Goal: Task Accomplishment & Management: Complete application form

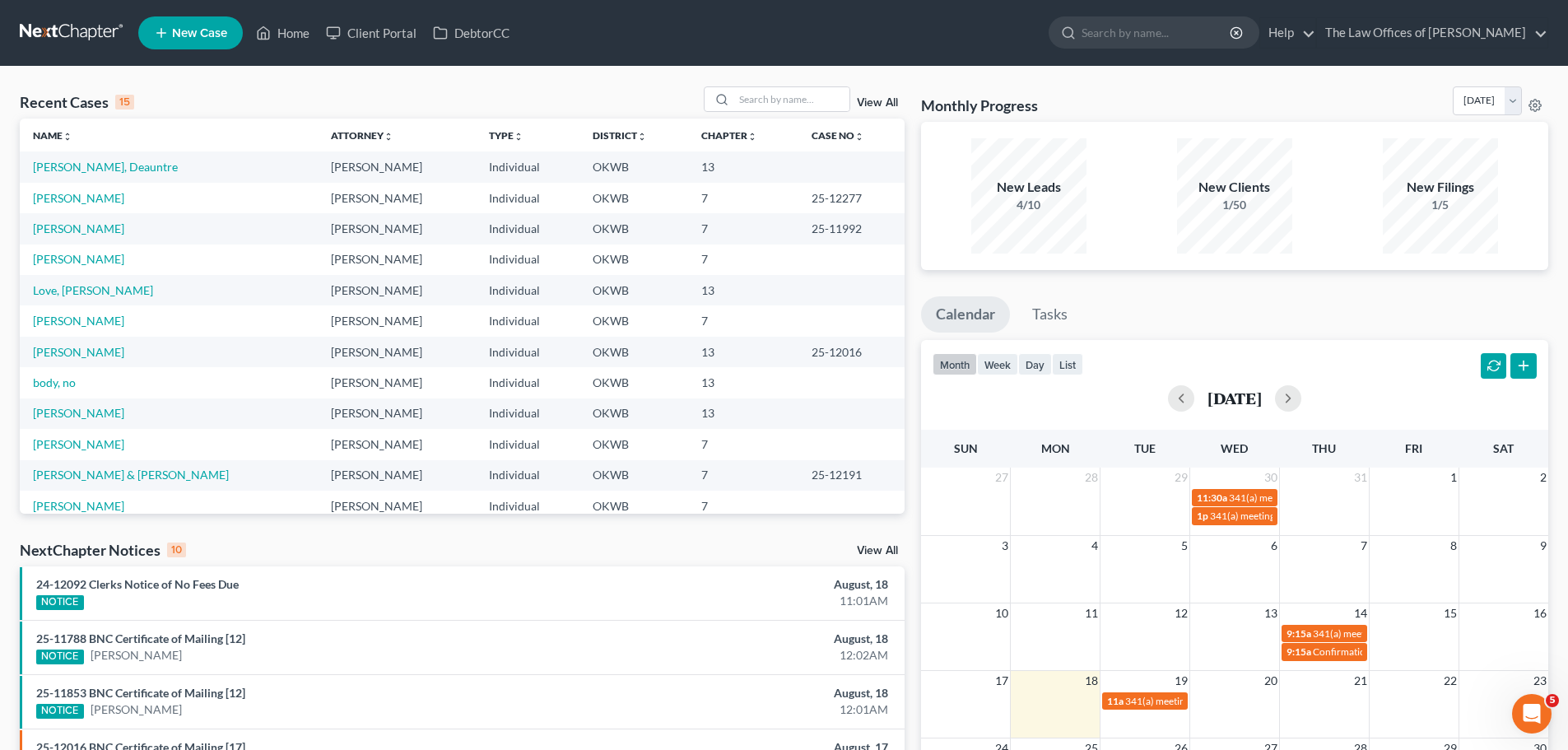
click at [207, 24] on link "New Case" at bounding box center [190, 32] width 104 height 33
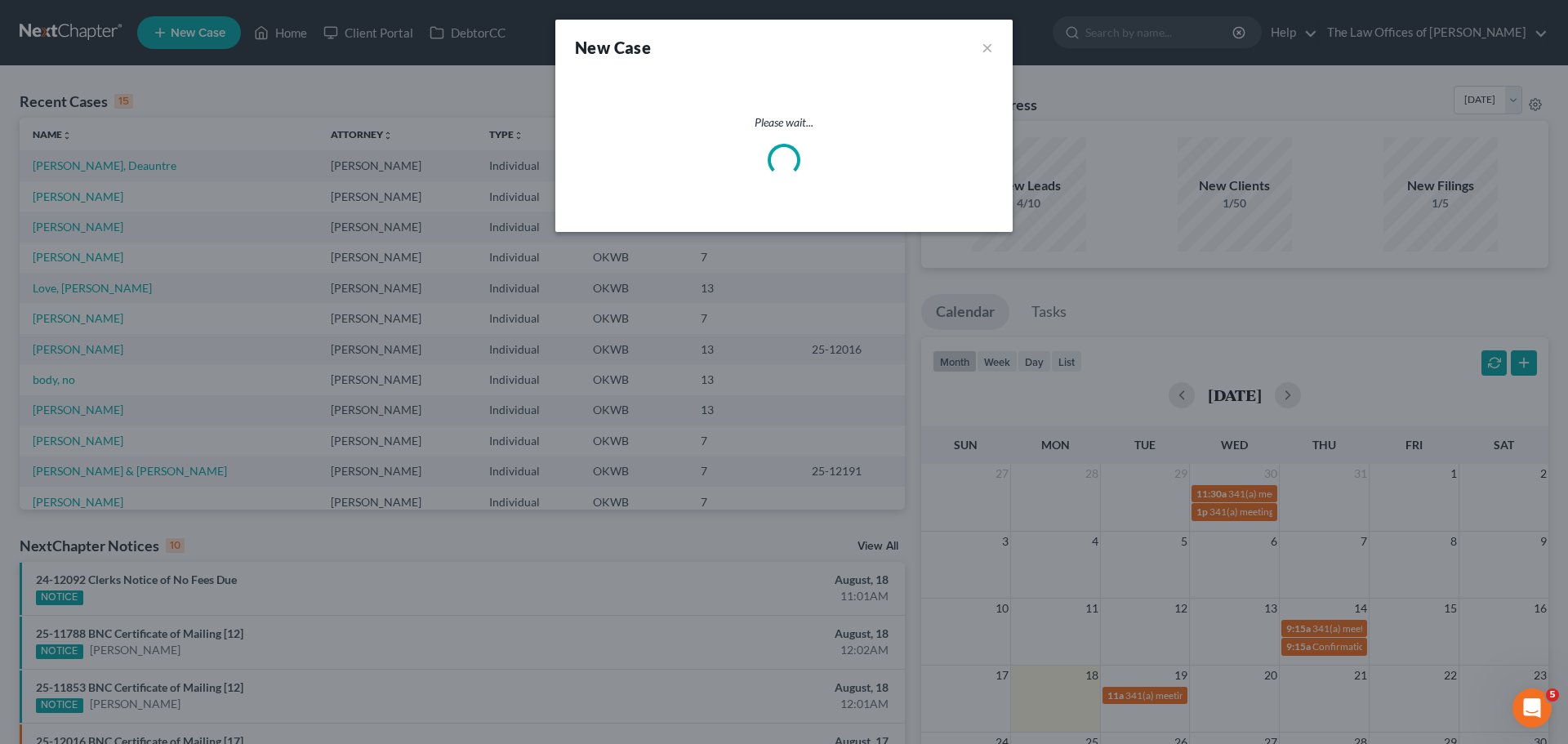
select select "65"
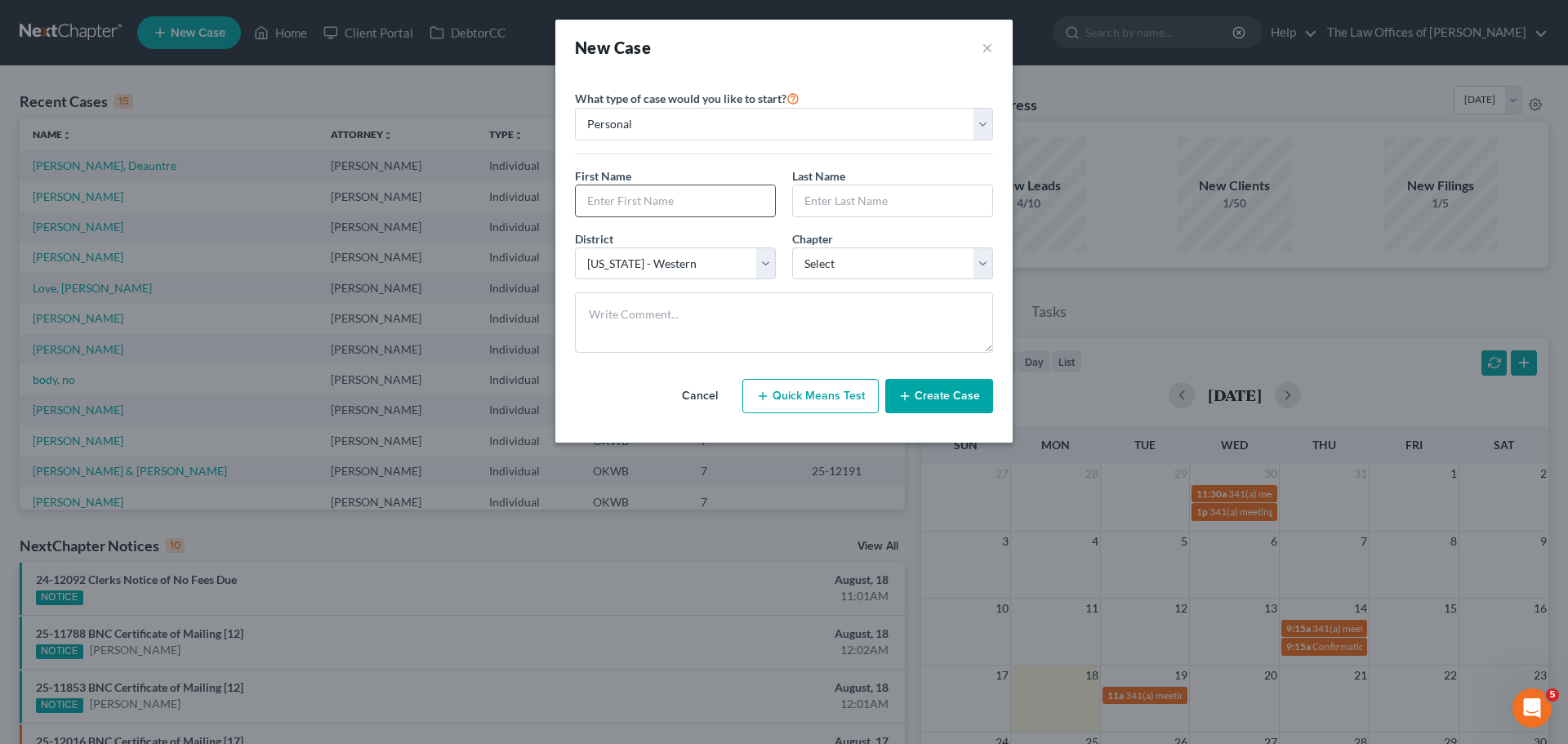
click at [672, 202] on input "text" at bounding box center [675, 200] width 200 height 31
type input "Amber"
type input "[PERSON_NAME]"
click at [929, 273] on select "Select 7 11 12 13" at bounding box center [892, 264] width 200 height 33
select select "3"
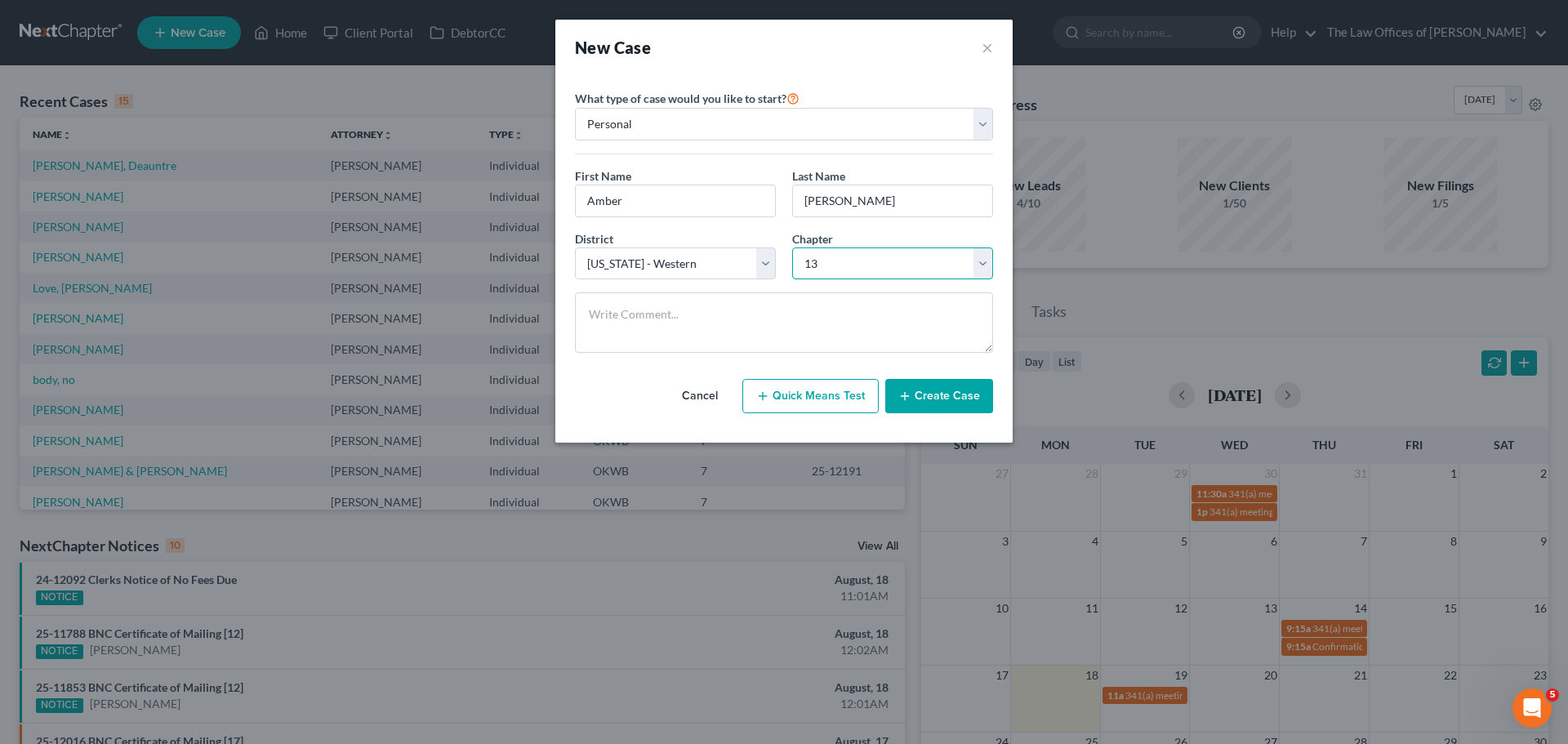
click at [792, 248] on select "Select 7 11 12 13" at bounding box center [892, 264] width 200 height 33
click at [902, 382] on button "Create Case" at bounding box center [939, 396] width 108 height 34
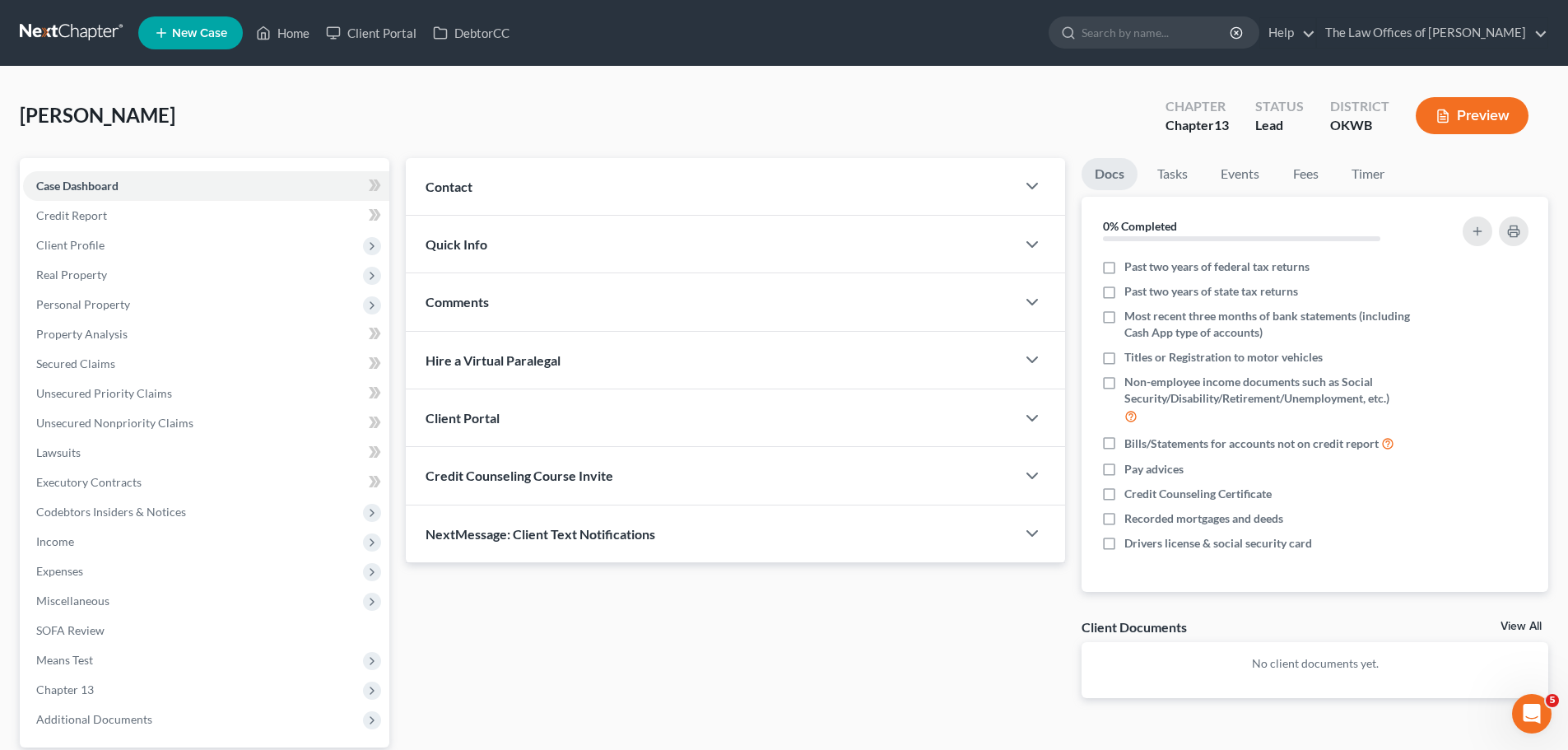
click at [433, 203] on div "Contact" at bounding box center [710, 186] width 610 height 57
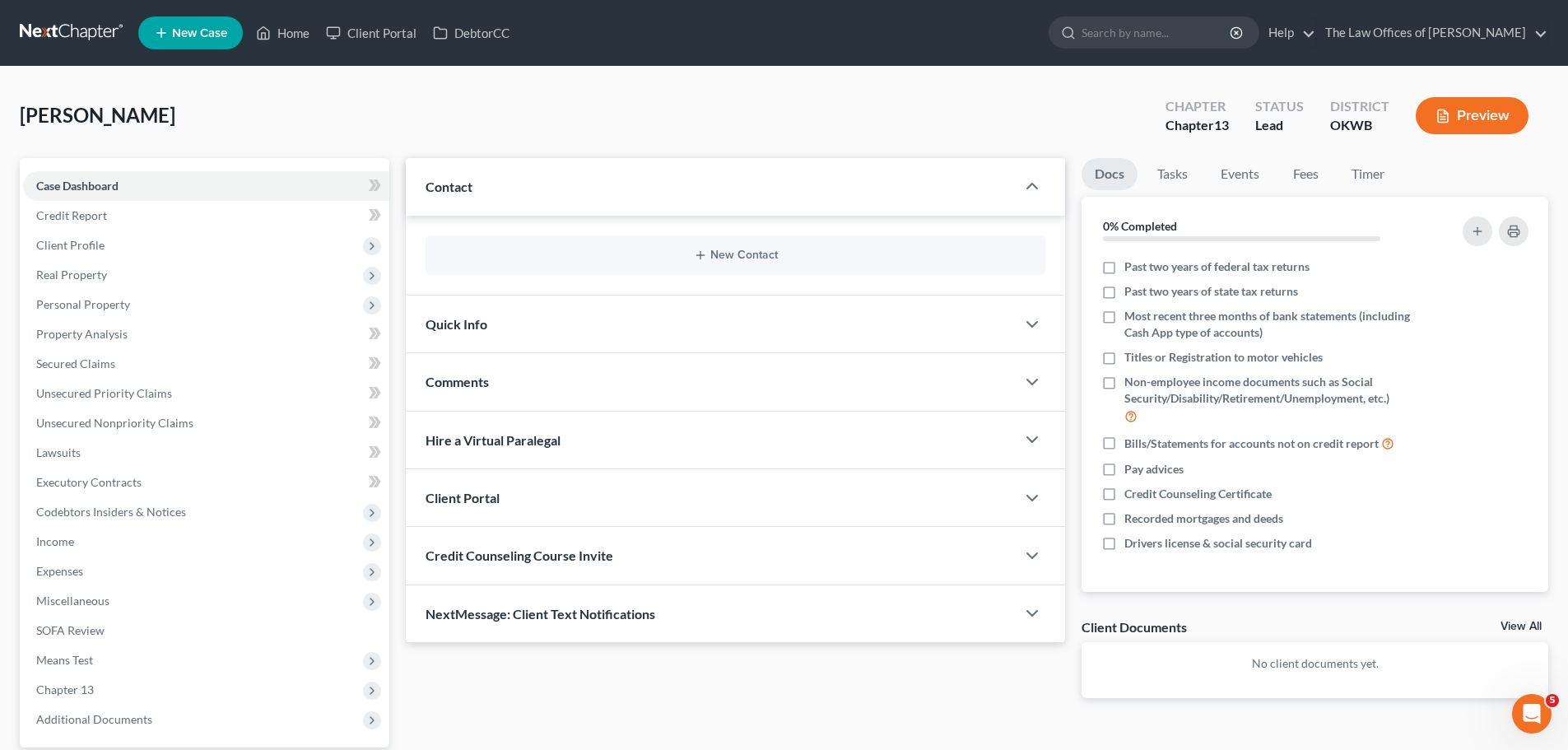
click at [691, 235] on div "New Contact" at bounding box center [736, 255] width 620 height 40
click at [698, 256] on icon "button" at bounding box center [700, 255] width 13 height 13
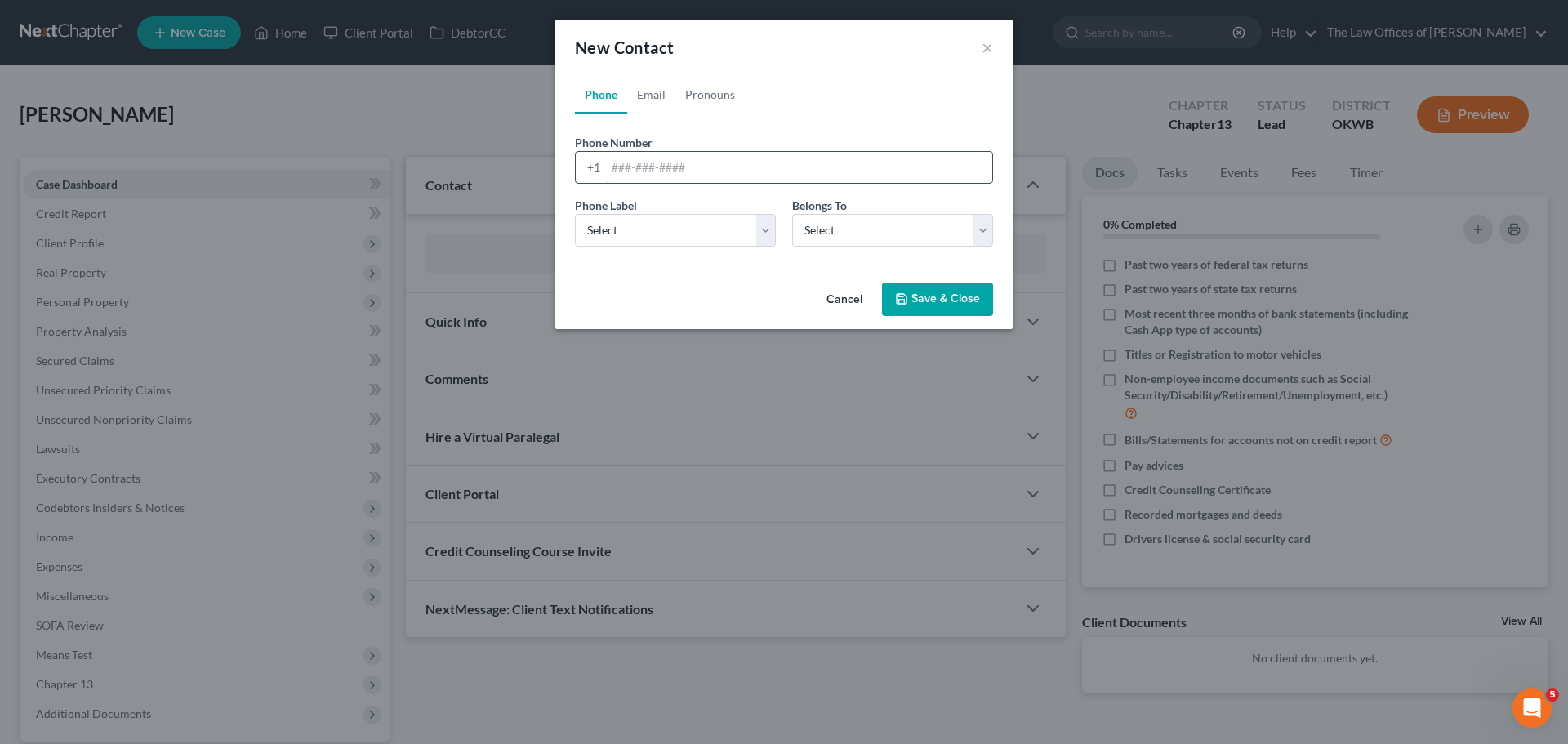
click at [647, 173] on input "tel" at bounding box center [799, 167] width 387 height 31
type input "4054731808"
click at [661, 222] on select "Select Mobile Home Work Other" at bounding box center [674, 230] width 200 height 33
select select "0"
click at [575, 214] on select "Select Mobile Home Work Other" at bounding box center [674, 230] width 200 height 33
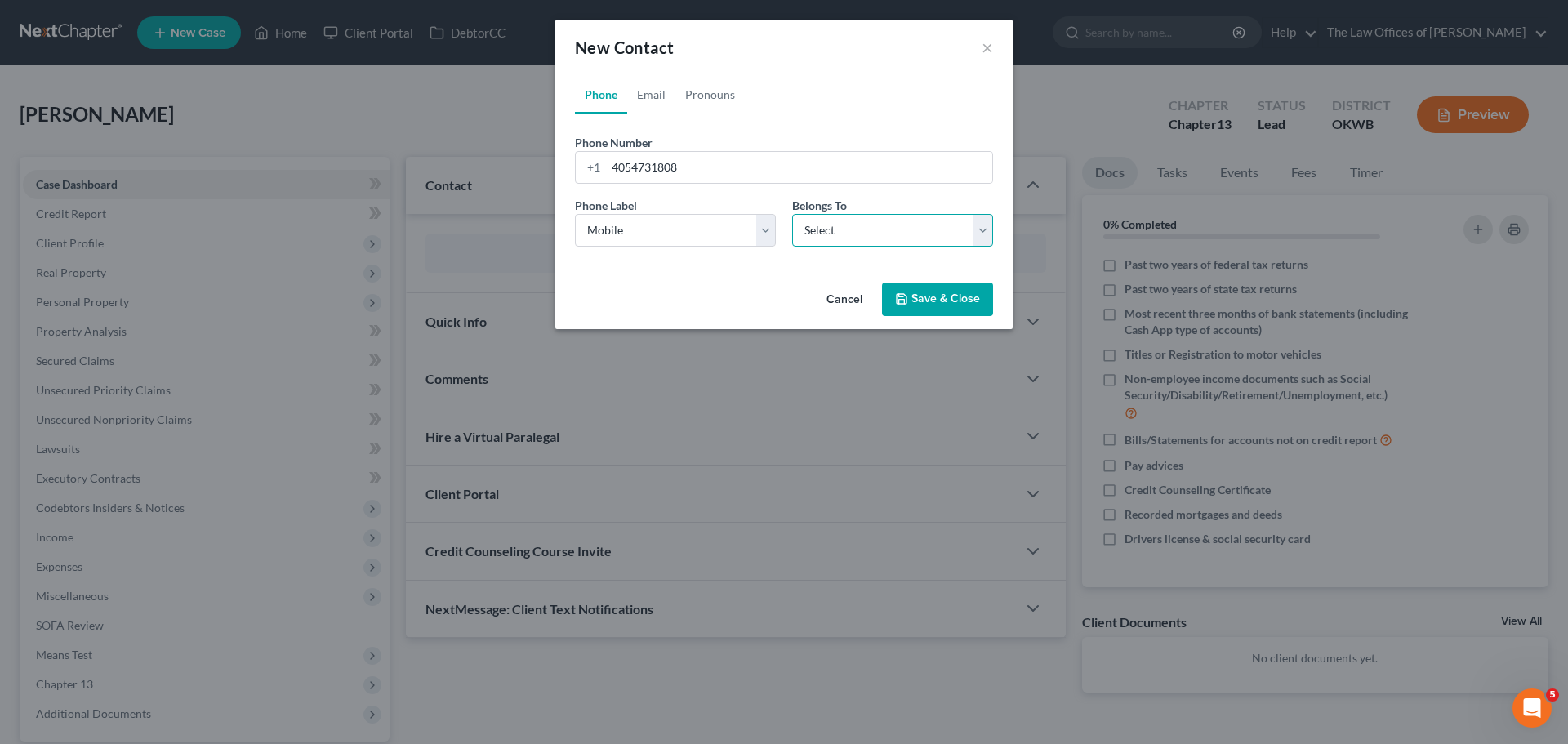
click at [872, 242] on select "Select Client Other" at bounding box center [892, 230] width 200 height 33
select select "0"
click at [792, 214] on select "Select Client Other" at bounding box center [892, 230] width 200 height 33
click at [661, 94] on link "Email" at bounding box center [651, 94] width 48 height 39
click at [638, 161] on input "email" at bounding box center [799, 167] width 387 height 31
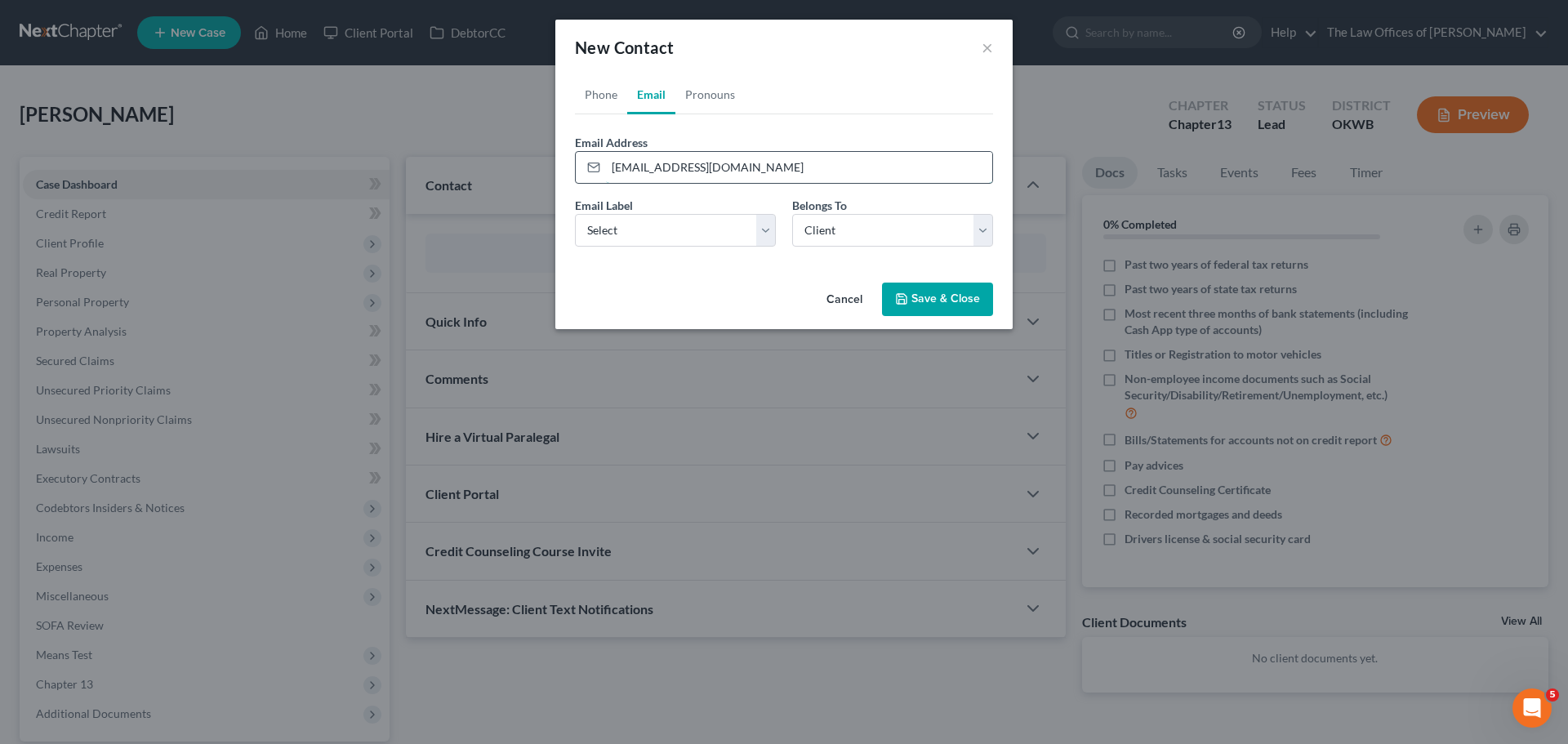
drag, startPoint x: 750, startPoint y: 168, endPoint x: 606, endPoint y: 167, distance: 144.0
click at [606, 167] on input "[EMAIL_ADDRESS][DOMAIN_NAME]" at bounding box center [799, 167] width 387 height 31
paste input "mailto:"
click at [644, 170] on input "mailto:[EMAIL_ADDRESS][DOMAIN_NAME]" at bounding box center [799, 167] width 387 height 31
type input "[EMAIL_ADDRESS][DOMAIN_NAME]"
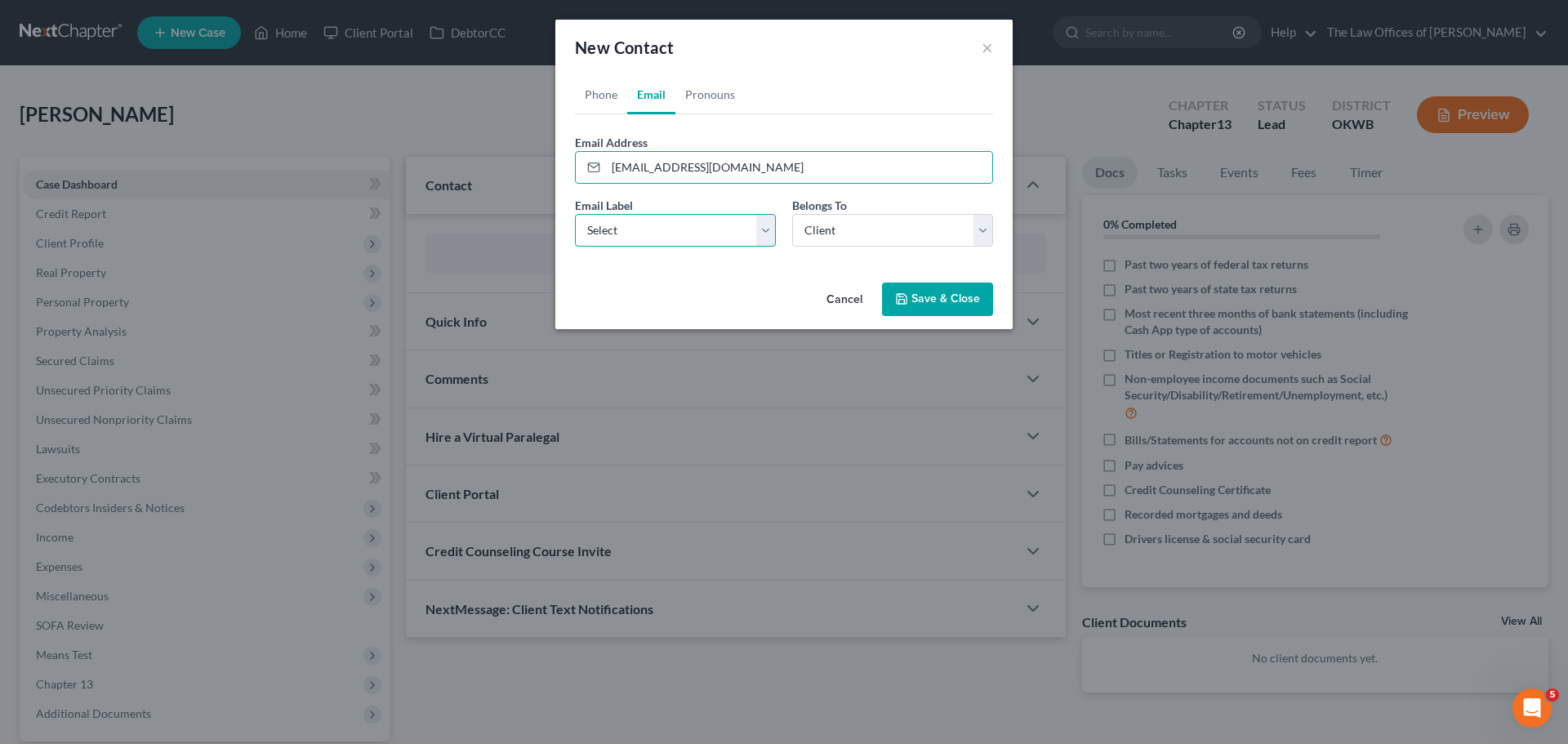
click at [715, 231] on select "Select Home Work Other" at bounding box center [674, 230] width 200 height 33
select select "2"
click at [575, 214] on select "Select Home Work Other" at bounding box center [674, 230] width 200 height 33
click at [906, 289] on button "Save & Close" at bounding box center [937, 299] width 111 height 34
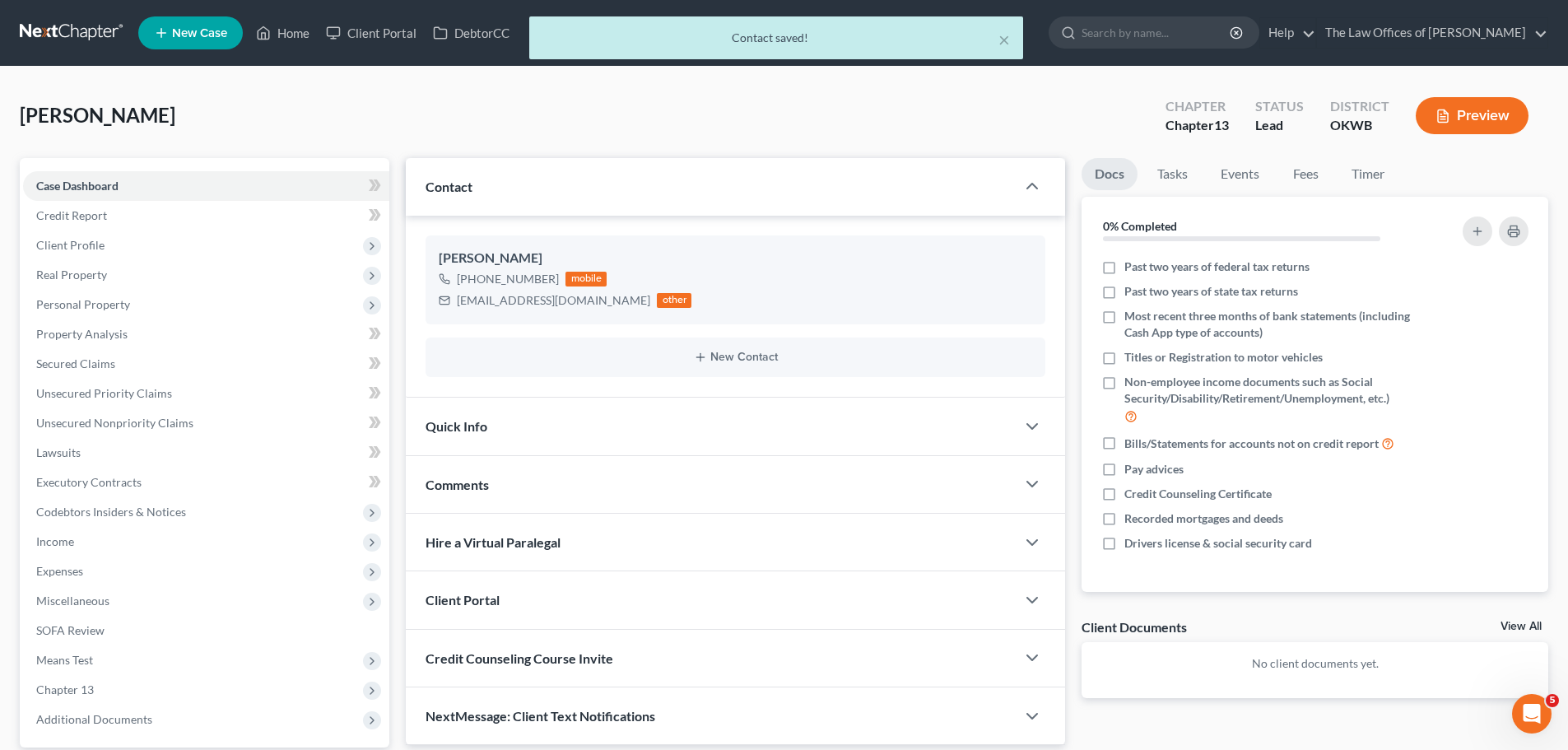
scroll to position [154, 0]
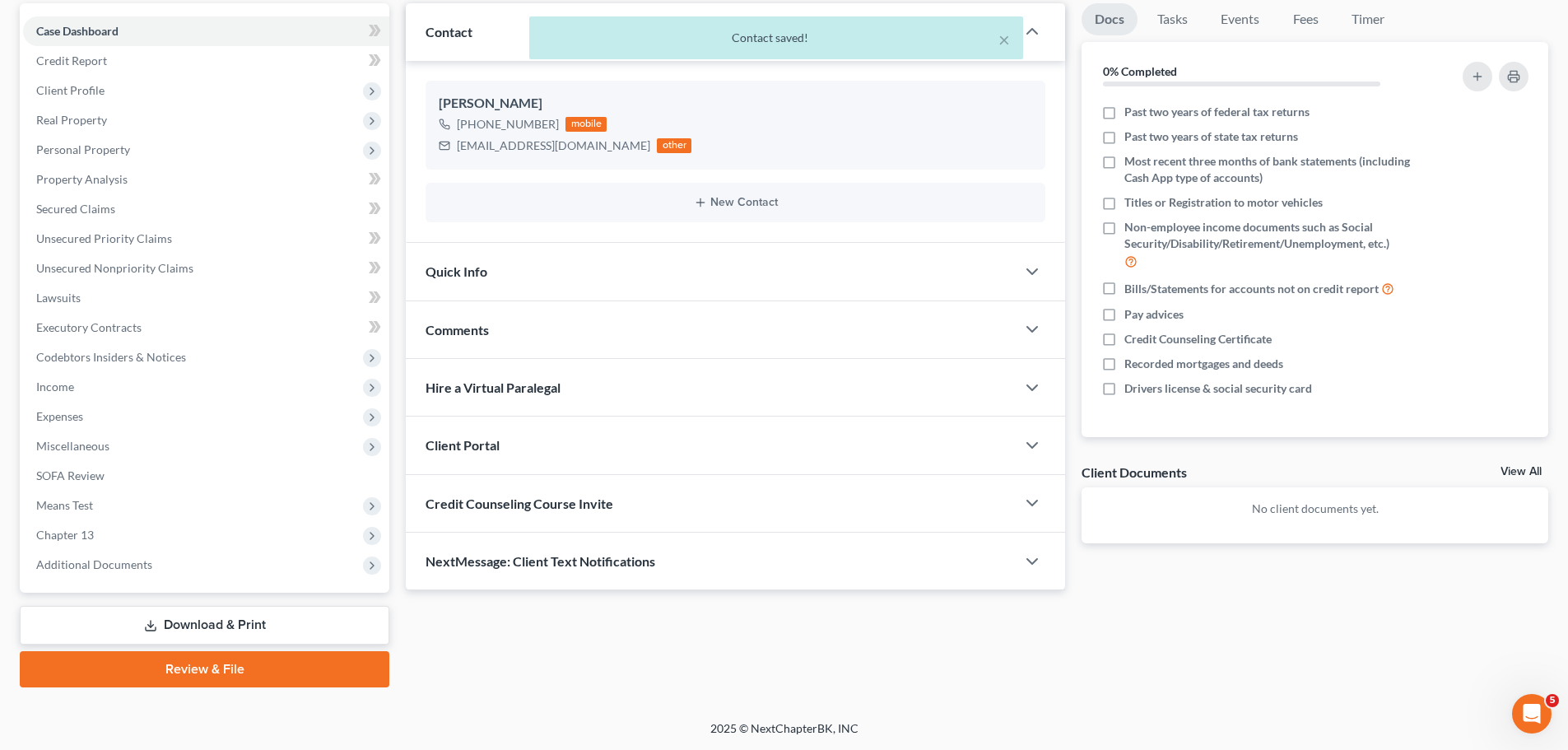
click at [1012, 437] on div "Client Portal" at bounding box center [710, 445] width 610 height 57
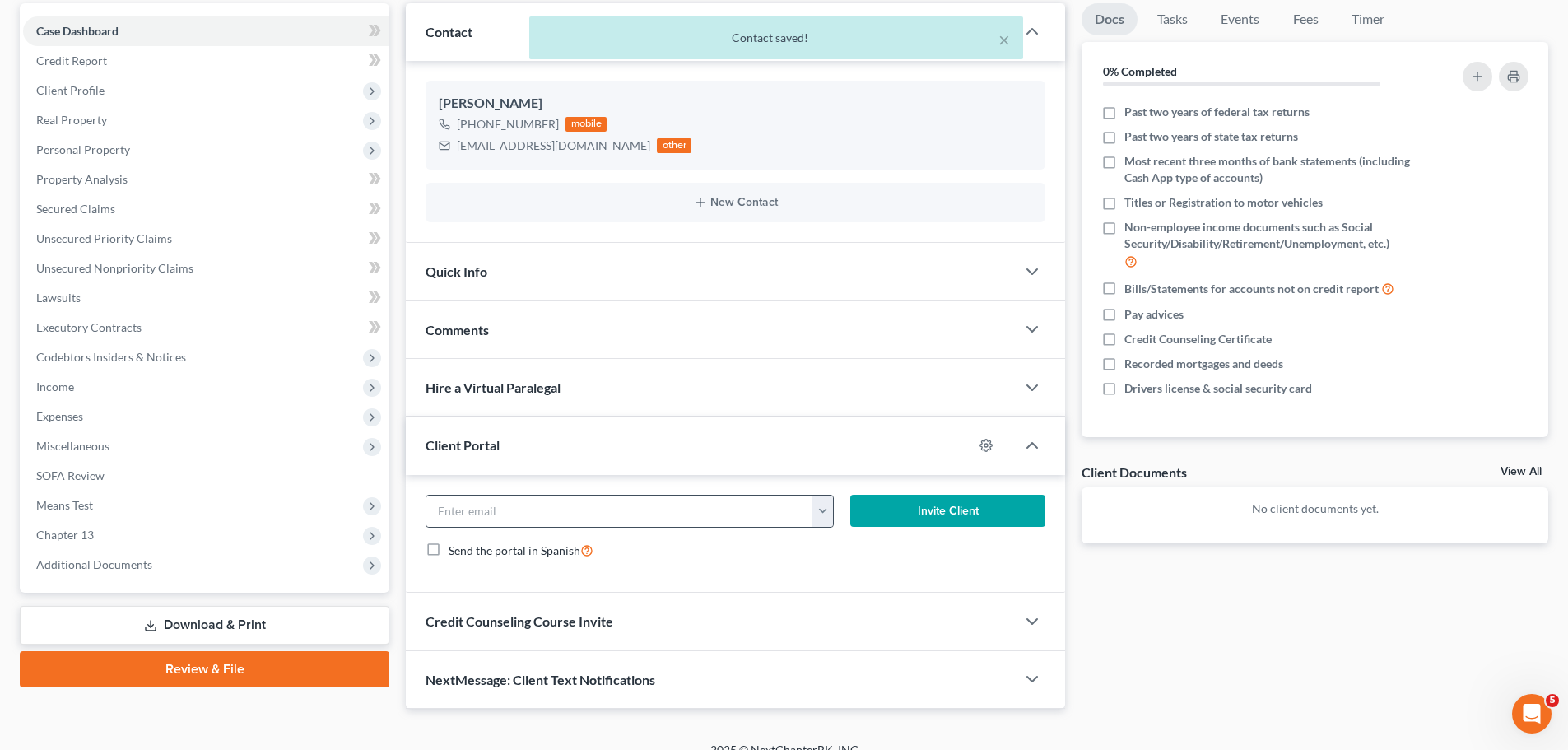
click at [826, 508] on button "button" at bounding box center [823, 511] width 21 height 31
click at [822, 540] on link "[EMAIL_ADDRESS][DOMAIN_NAME]" at bounding box center [925, 547] width 225 height 28
type input "[EMAIL_ADDRESS][DOMAIN_NAME]"
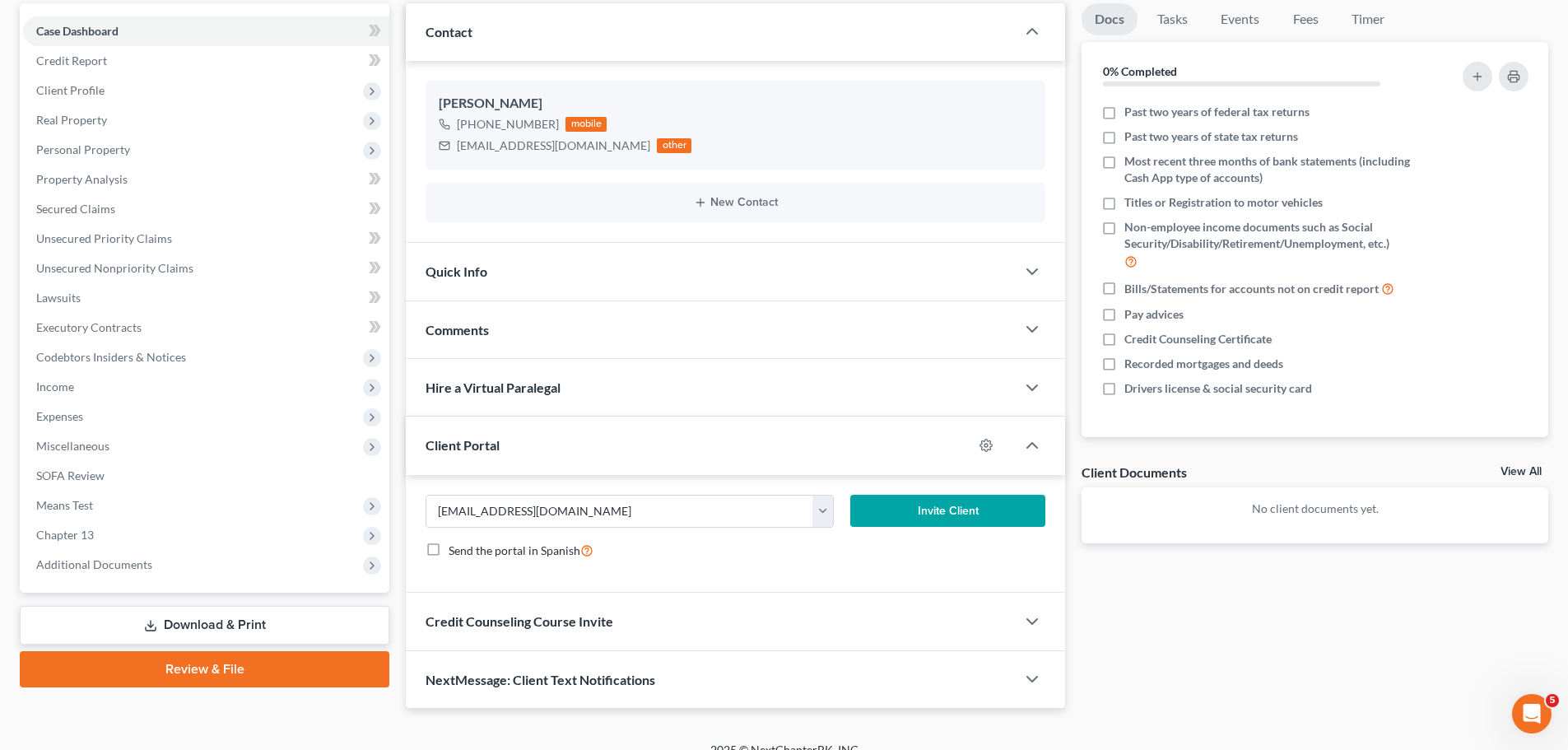
click at [1045, 619] on div at bounding box center [1040, 622] width 49 height 33
click at [1036, 620] on polyline "button" at bounding box center [1032, 621] width 10 height 4
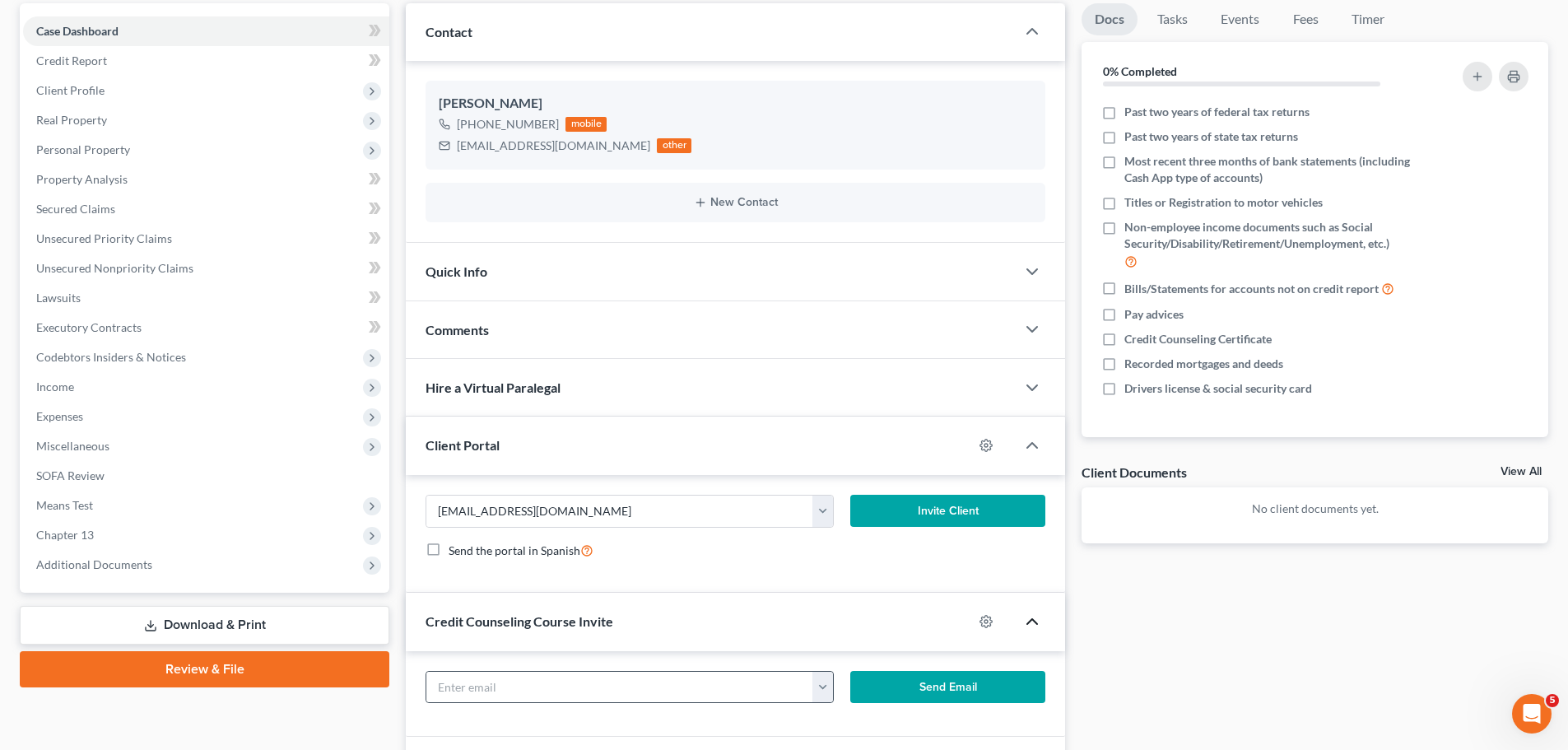
click at [832, 682] on button "button" at bounding box center [823, 687] width 21 height 31
click at [847, 718] on link "[EMAIL_ADDRESS][DOMAIN_NAME]" at bounding box center [925, 723] width 225 height 28
type input "[EMAIL_ADDRESS][DOMAIN_NAME]"
click at [929, 687] on button "Send Email" at bounding box center [948, 687] width 196 height 33
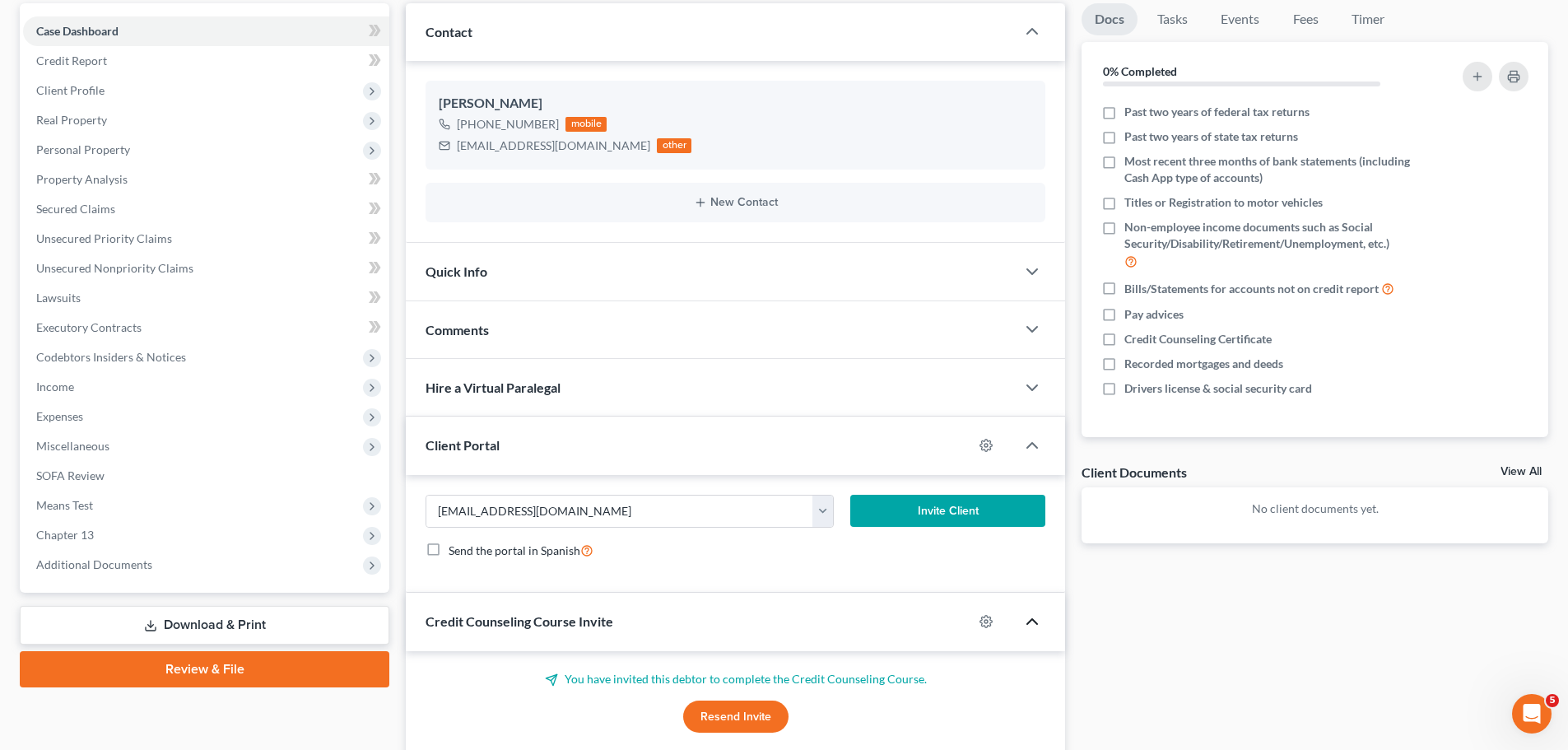
click at [922, 514] on button "Invite Client" at bounding box center [948, 511] width 196 height 33
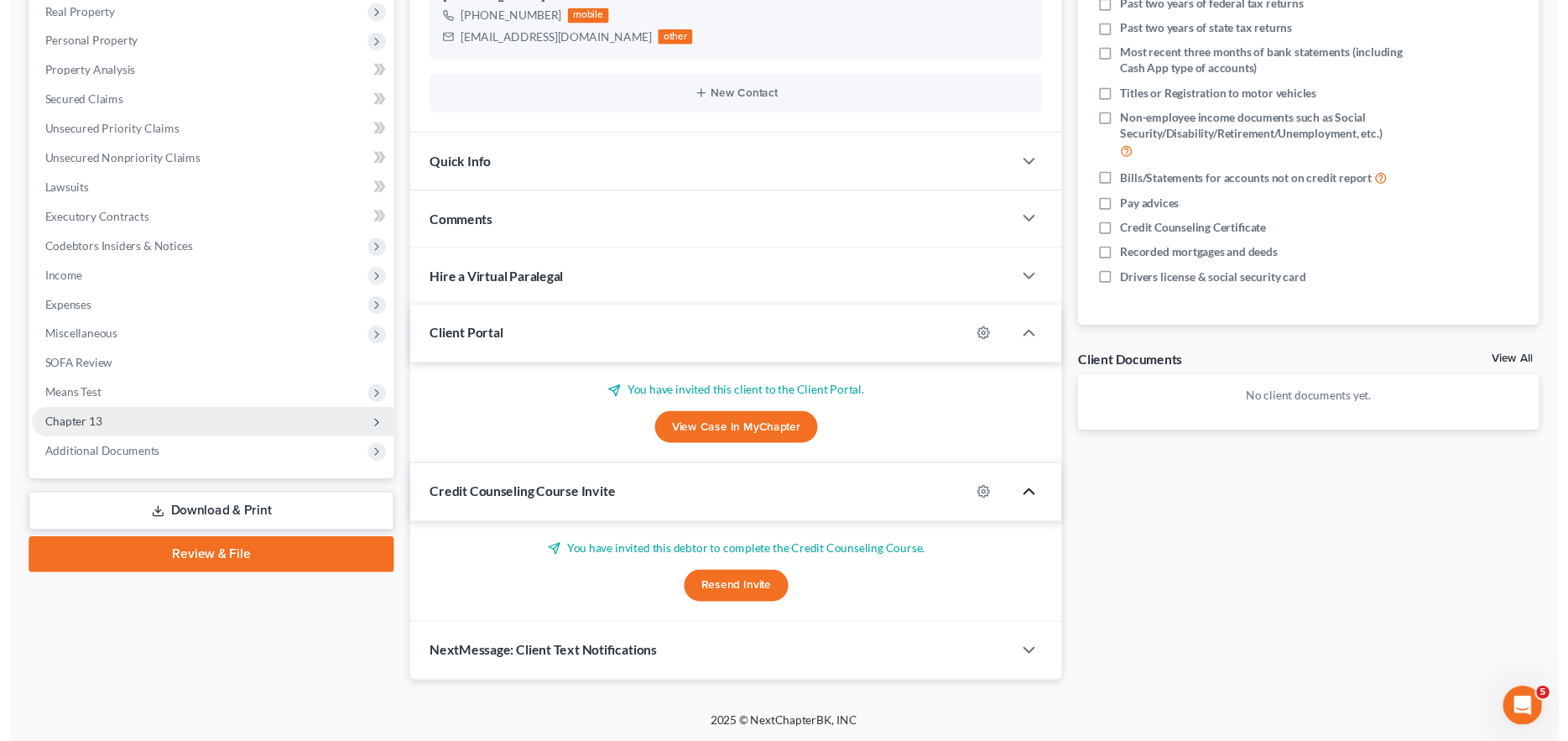
scroll to position [0, 0]
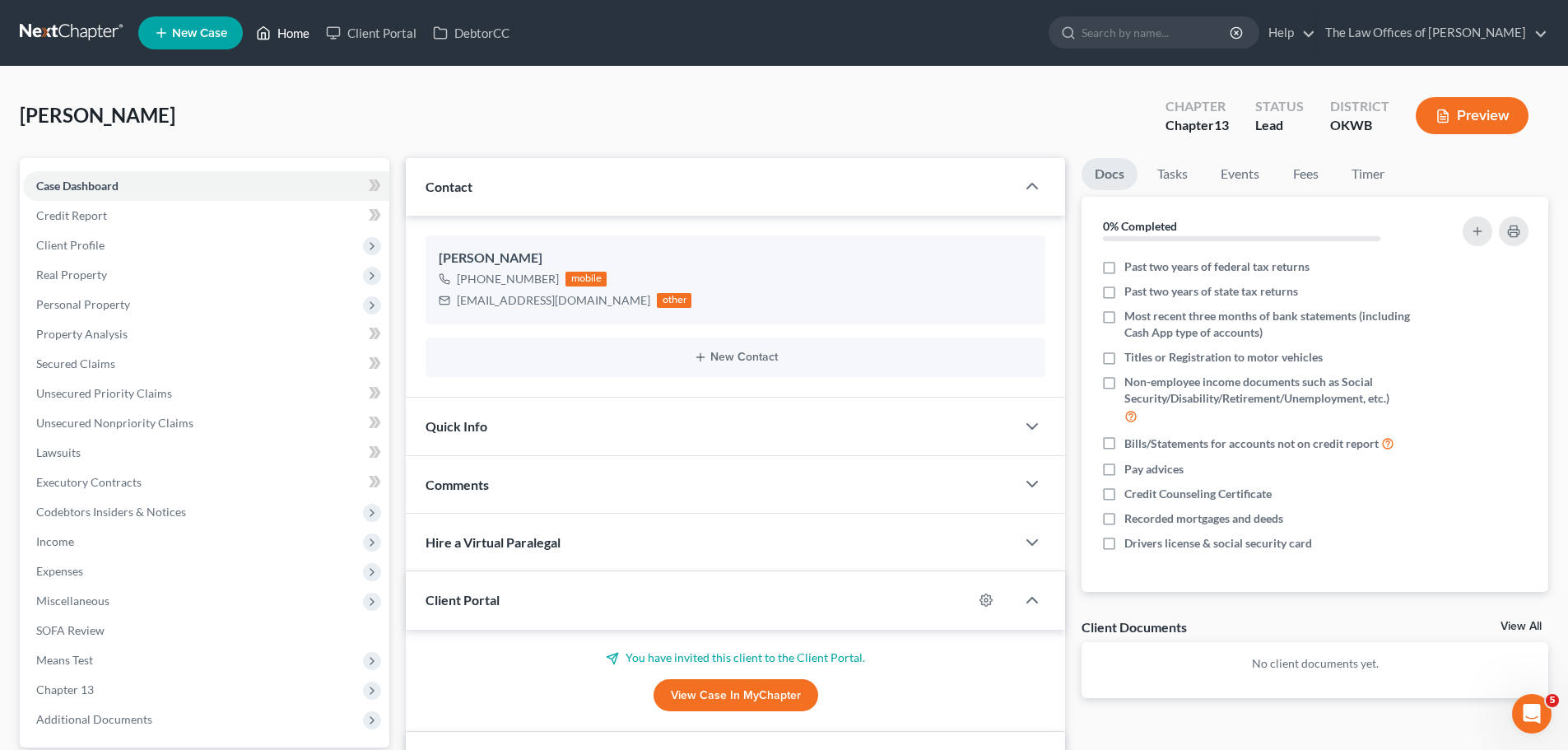
click at [301, 28] on link "Home" at bounding box center [283, 32] width 70 height 30
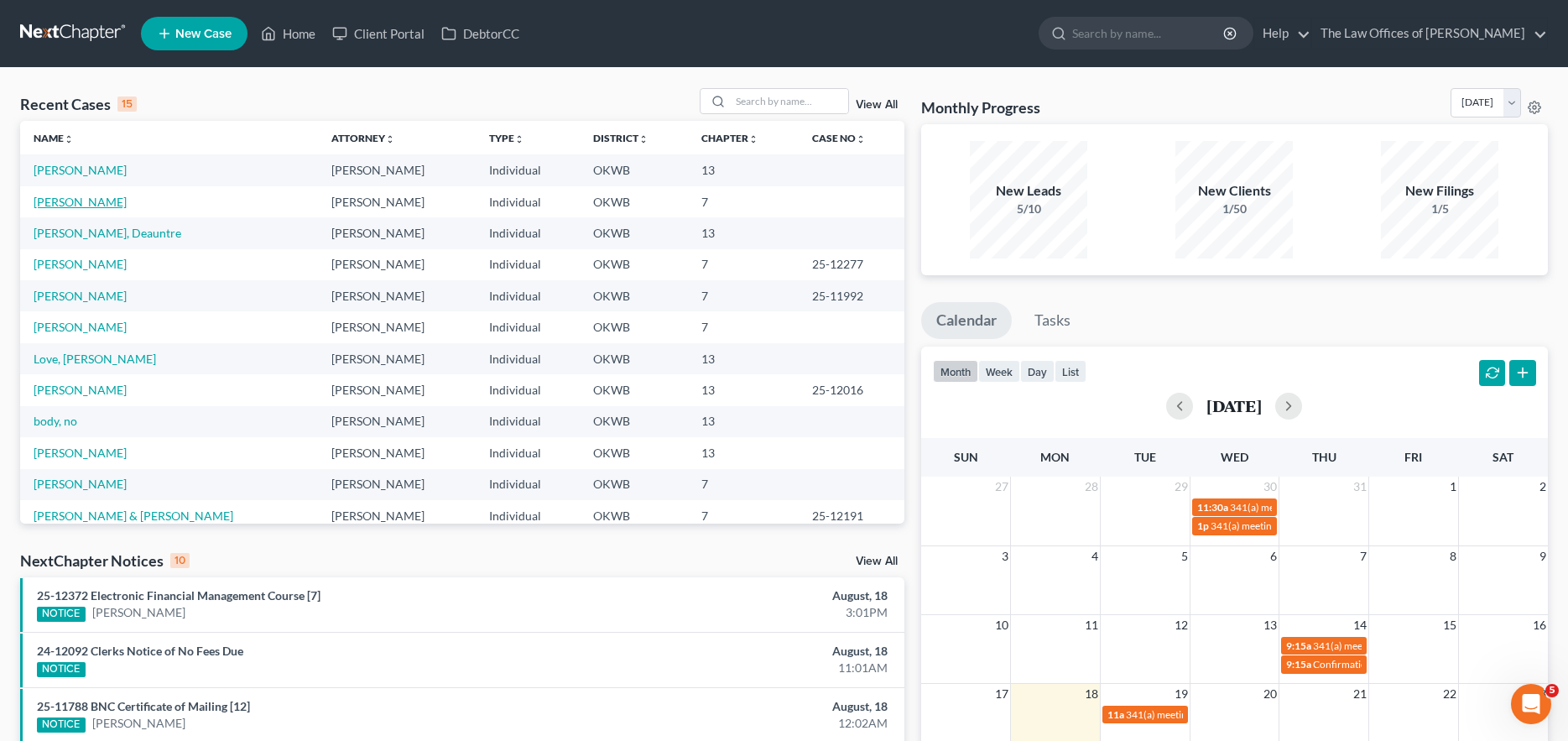
click at [51, 198] on link "[PERSON_NAME]" at bounding box center [81, 202] width 93 height 15
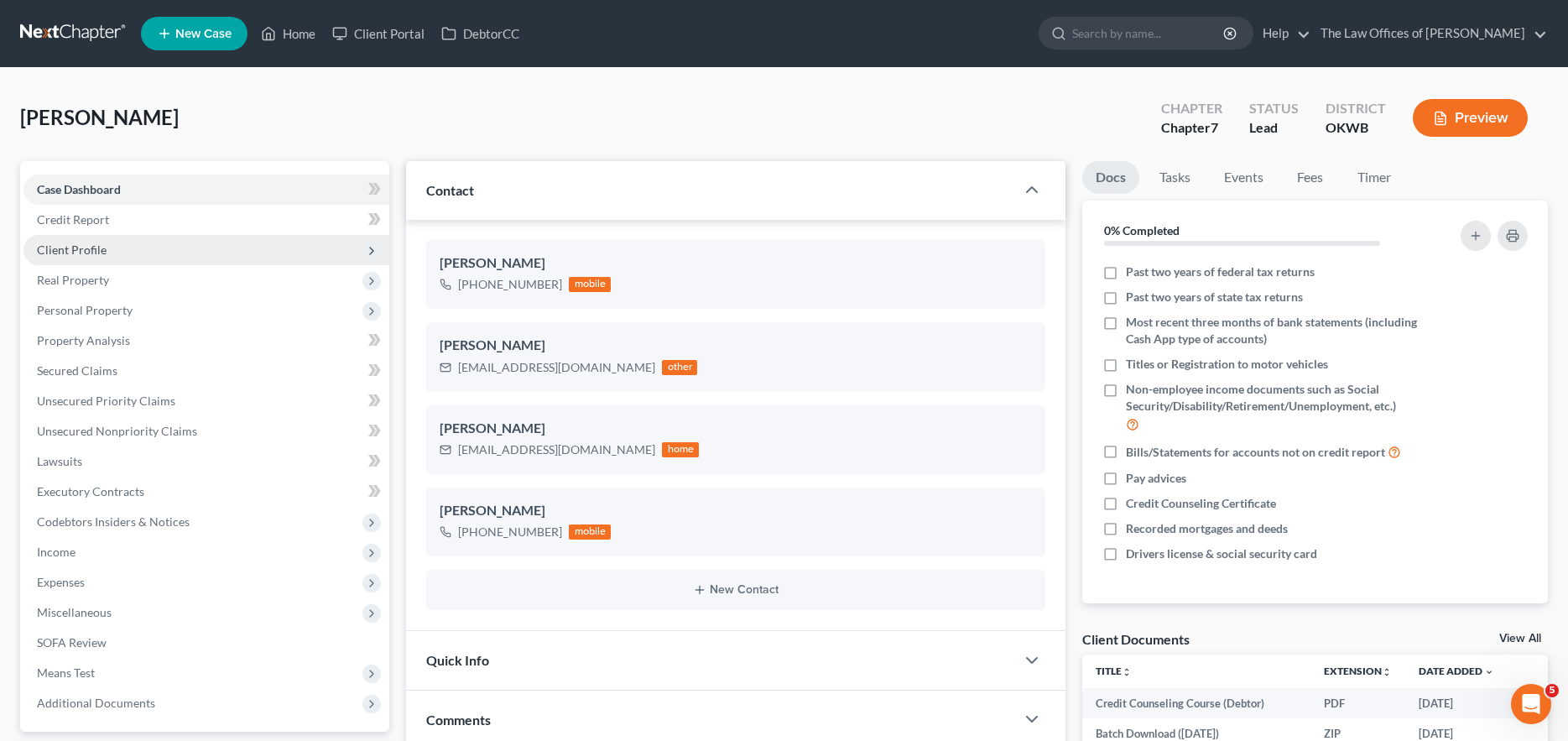
click at [141, 255] on span "Client Profile" at bounding box center [207, 250] width 366 height 30
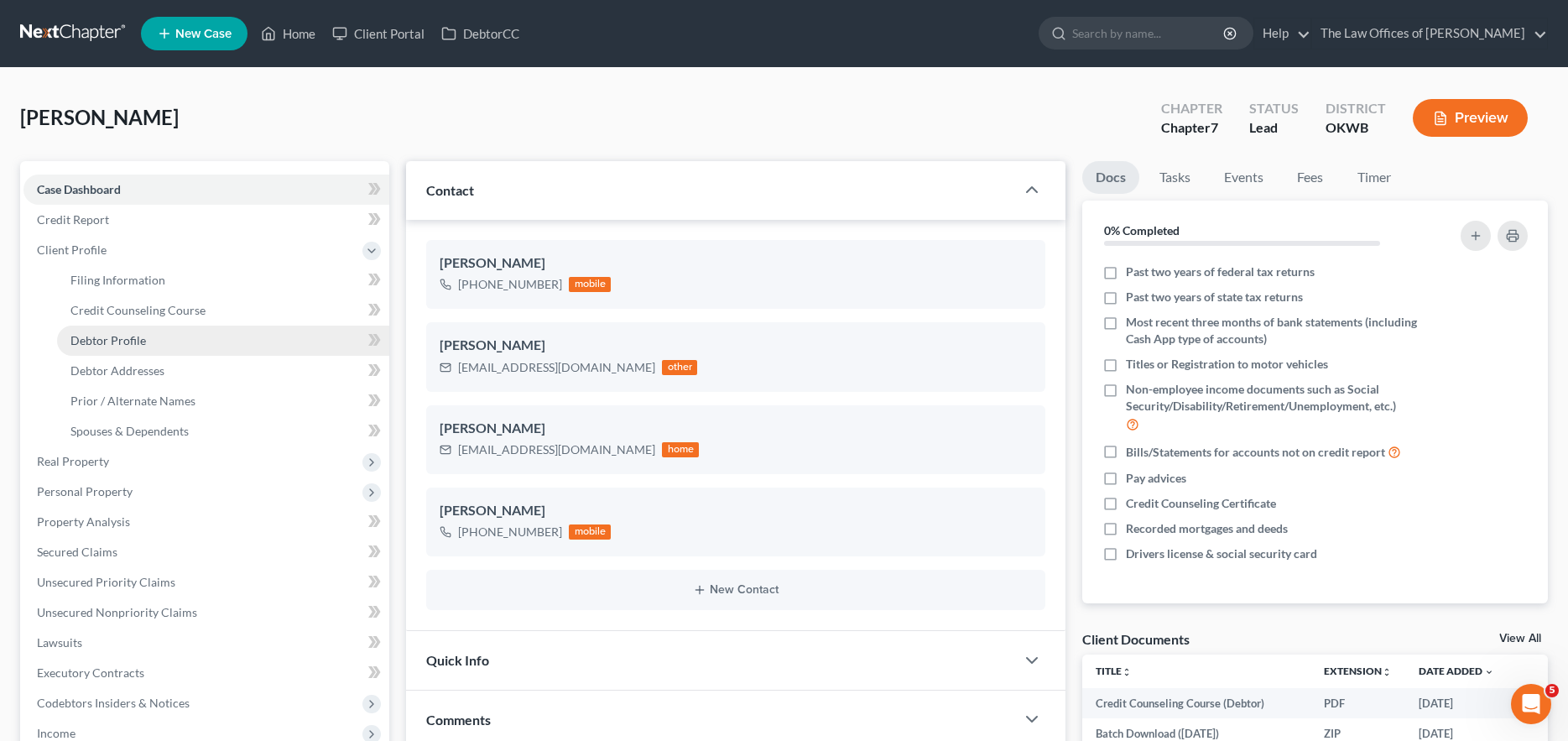
click at [150, 337] on link "Debtor Profile" at bounding box center [222, 341] width 332 height 30
select select "0"
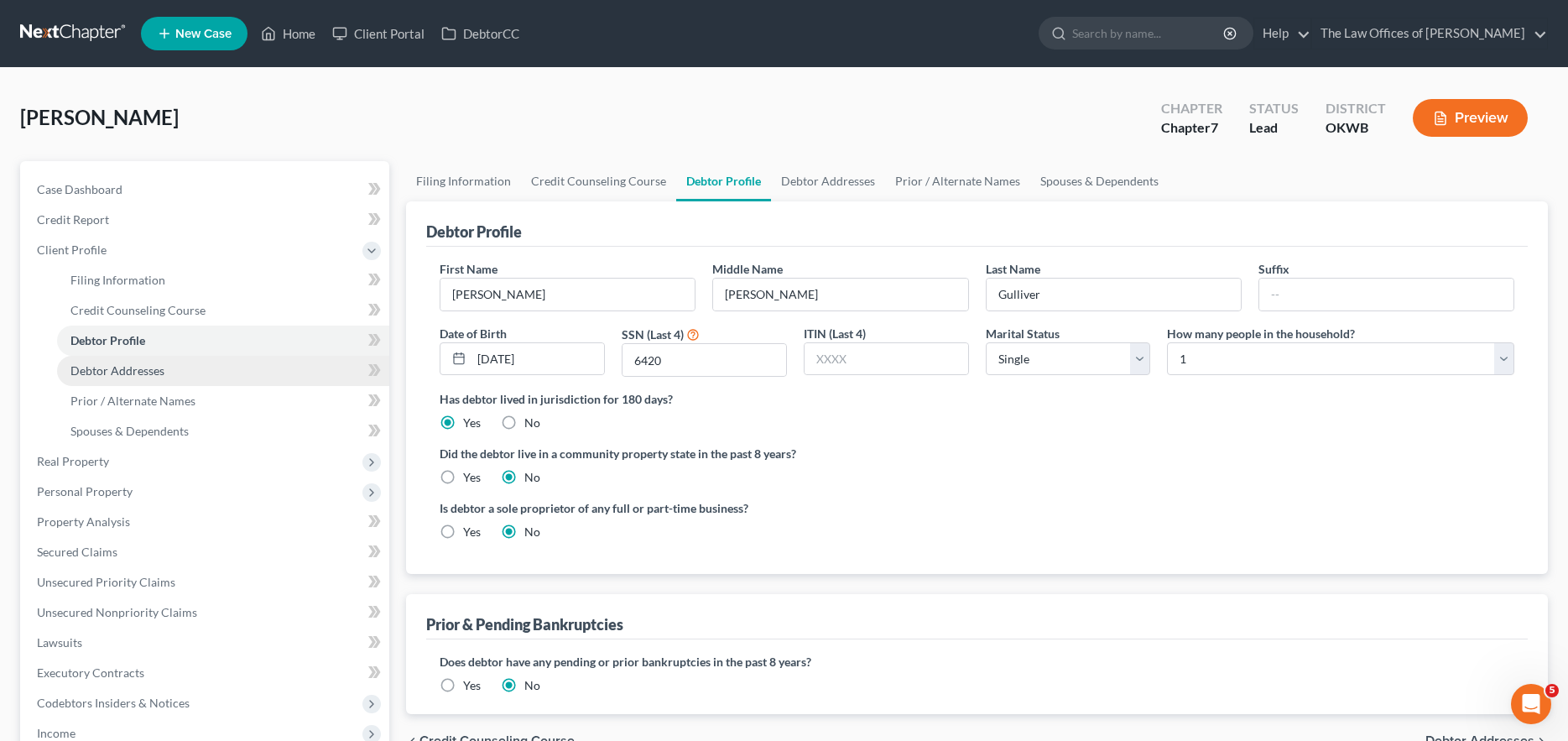
click at [149, 364] on span "Debtor Addresses" at bounding box center [117, 371] width 94 height 15
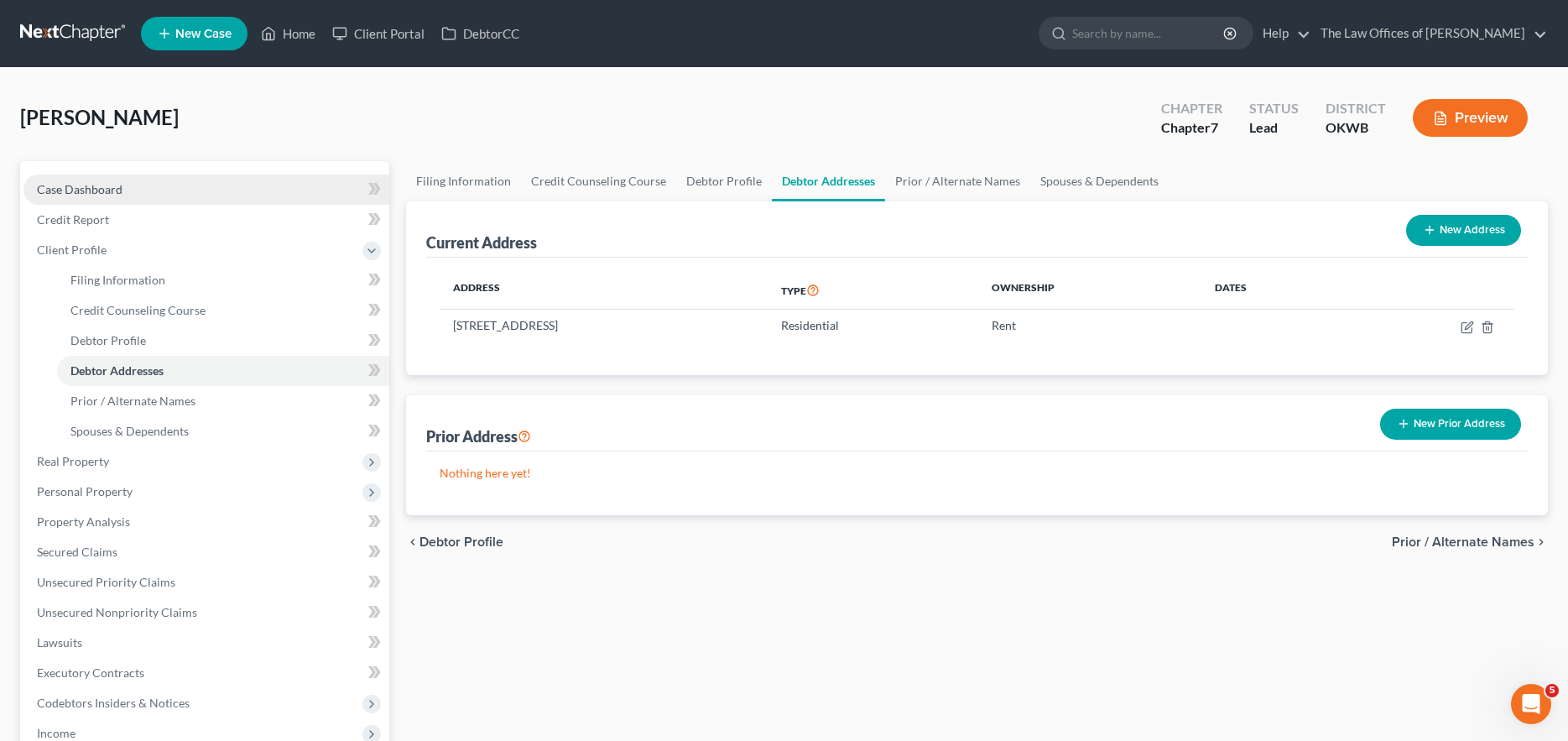
drag, startPoint x: 142, startPoint y: 189, endPoint x: 157, endPoint y: 199, distance: 18.0
click at [142, 189] on link "Case Dashboard" at bounding box center [207, 190] width 366 height 30
